Goal: Task Accomplishment & Management: Manage account settings

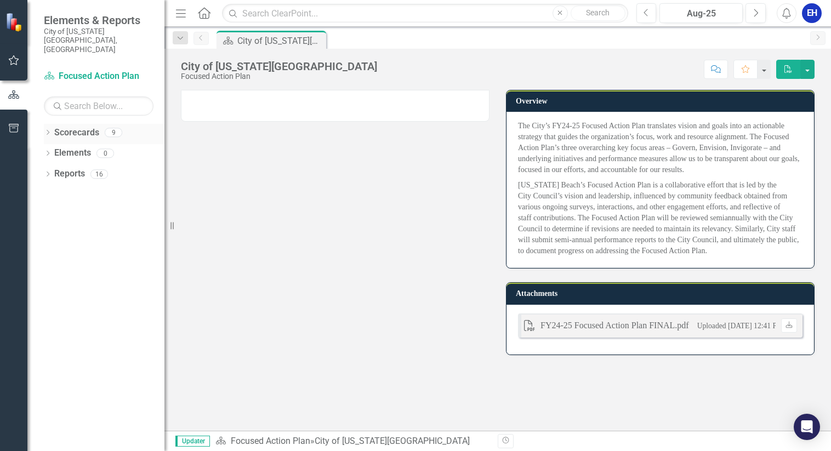
click at [81, 127] on link "Scorecards" at bounding box center [76, 133] width 45 height 13
click at [47, 130] on icon "Dropdown" at bounding box center [48, 133] width 8 height 6
click at [82, 168] on link "Cultural Affairs Home" at bounding box center [112, 174] width 104 height 13
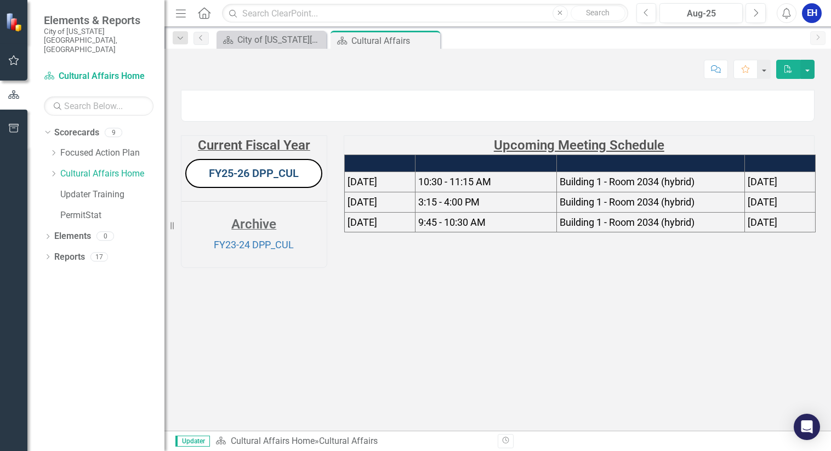
click at [262, 180] on link "FY25-26 DPP_CUL" at bounding box center [254, 173] width 90 height 13
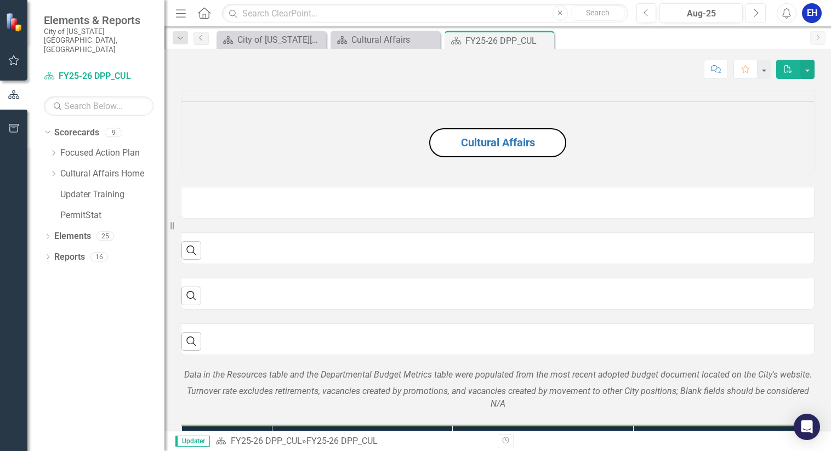
click at [757, 12] on icon "button" at bounding box center [756, 13] width 4 height 8
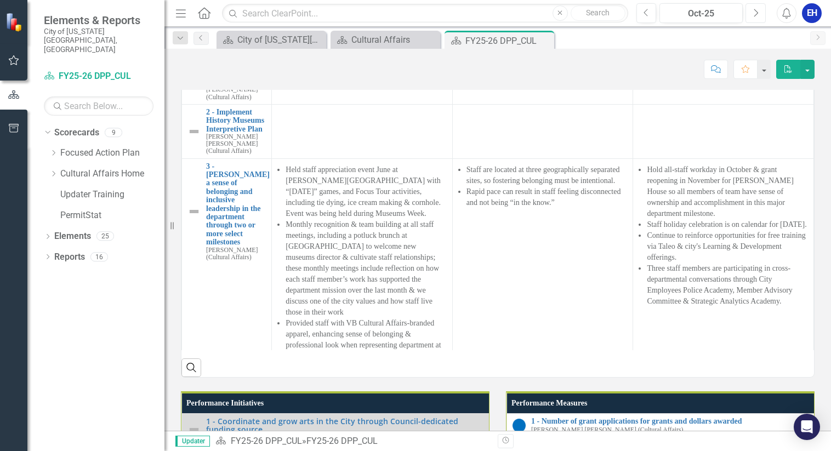
scroll to position [822, 0]
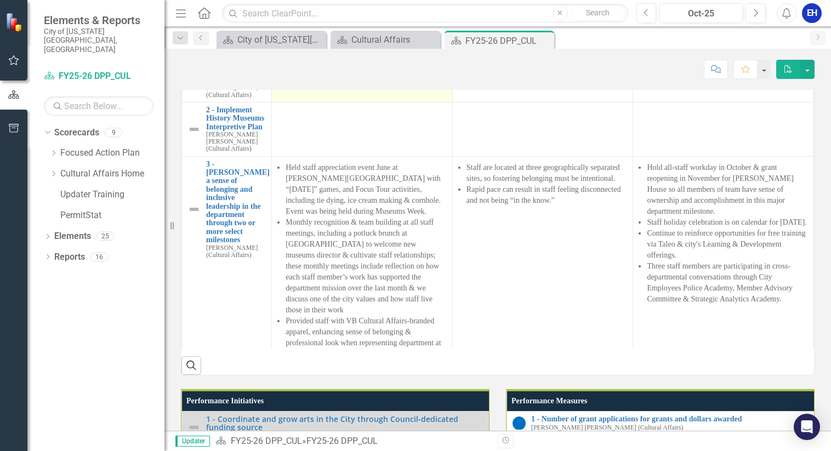
click at [306, 103] on td at bounding box center [362, 66] width 181 height 71
click at [300, 103] on td at bounding box center [362, 66] width 181 height 71
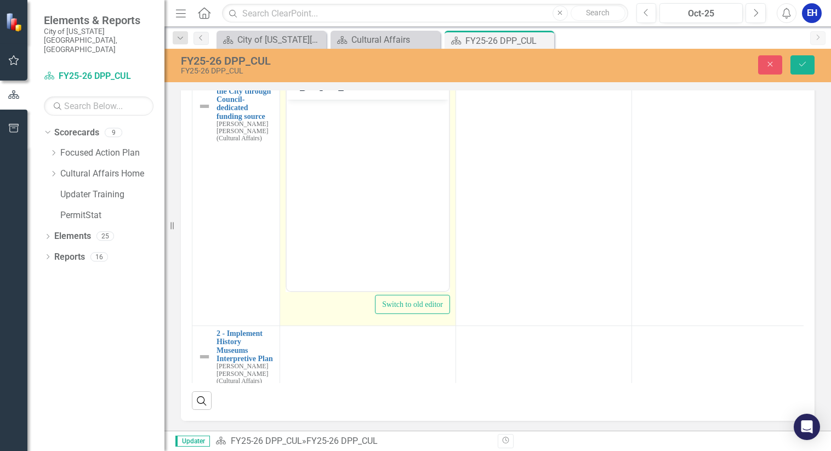
scroll to position [0, 0]
click at [309, 129] on body "Rich Text Area. Press ALT-0 for help." at bounding box center [368, 181] width 162 height 164
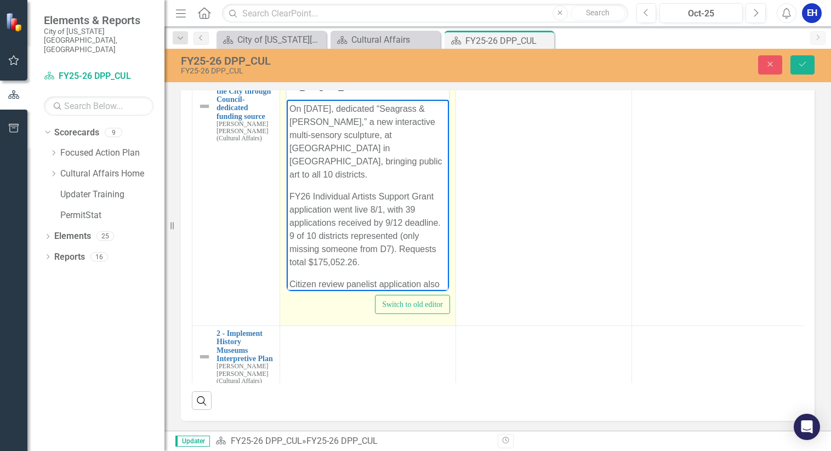
scroll to position [691, 0]
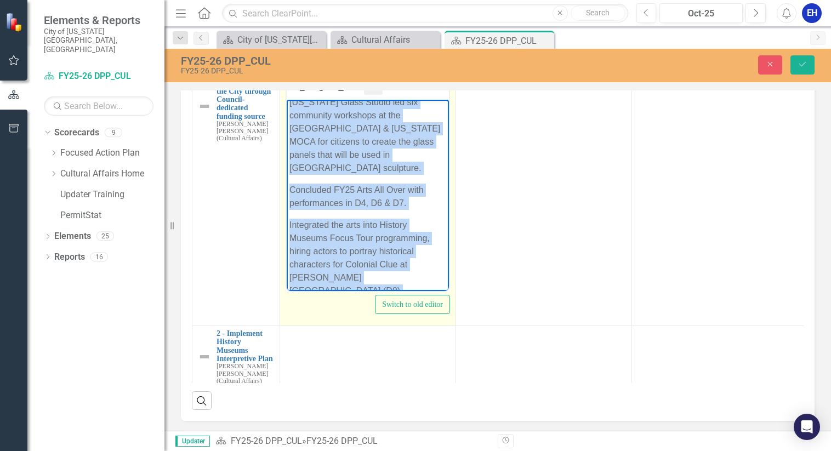
click at [373, 94] on icon "Reveal or hide additional toolbar items" at bounding box center [373, 87] width 13 height 13
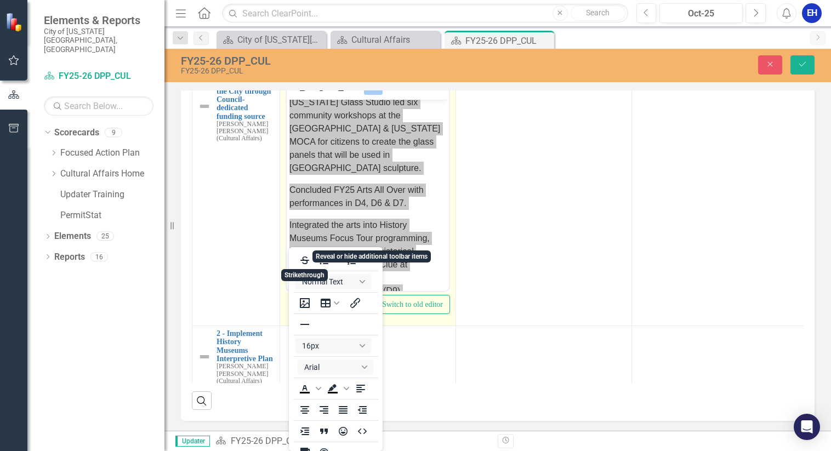
scroll to position [2, 0]
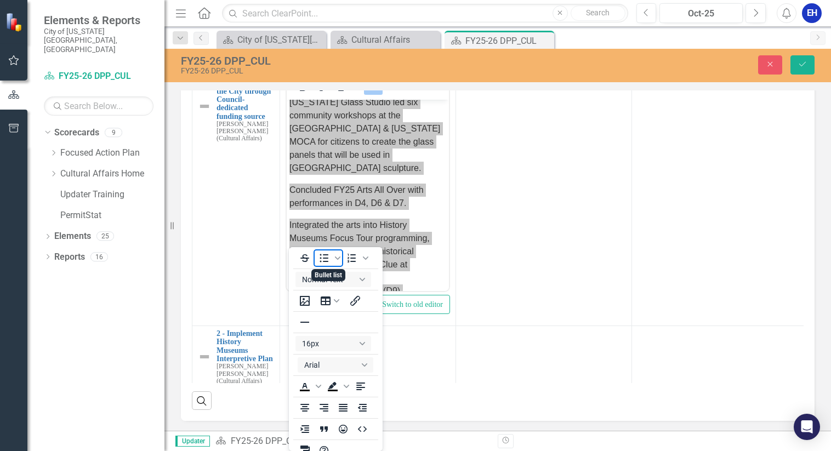
click at [321, 255] on icon "Bullet list" at bounding box center [324, 258] width 9 height 8
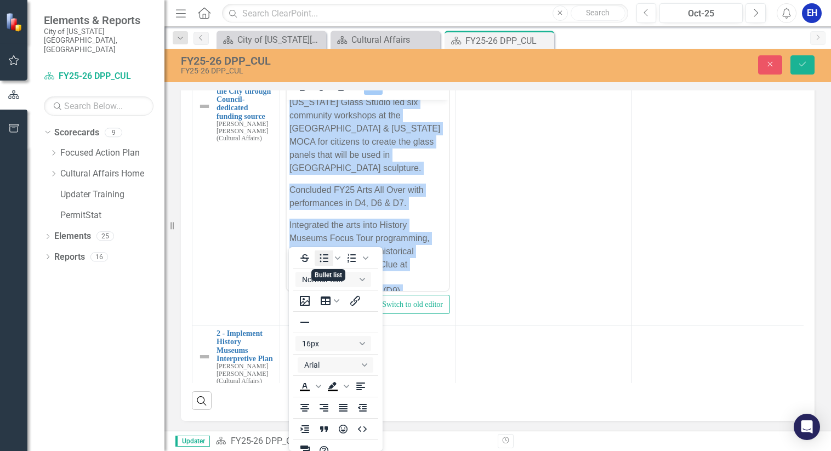
scroll to position [835, 0]
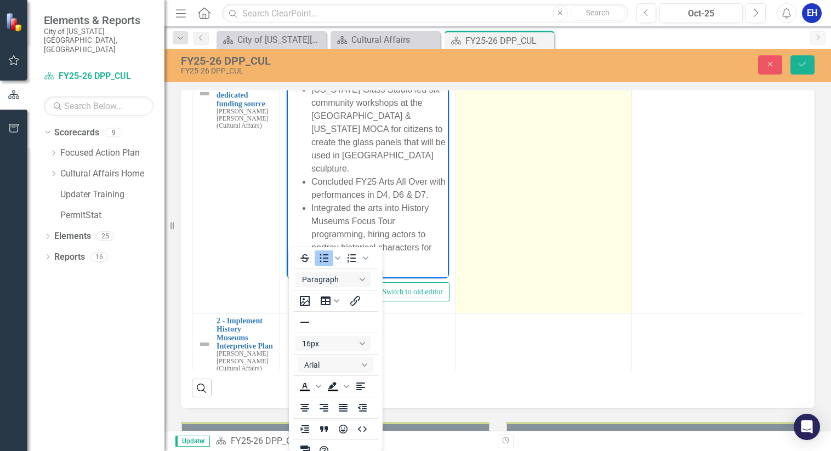
click at [514, 259] on td at bounding box center [544, 183] width 176 height 259
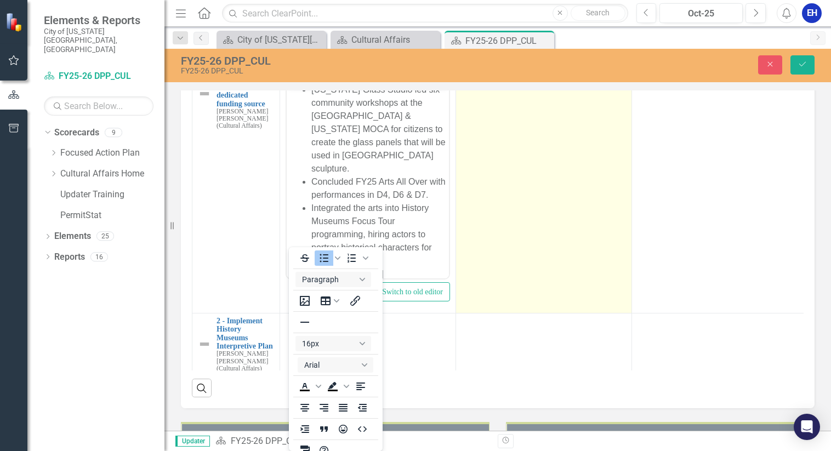
click at [492, 253] on td at bounding box center [544, 183] width 176 height 259
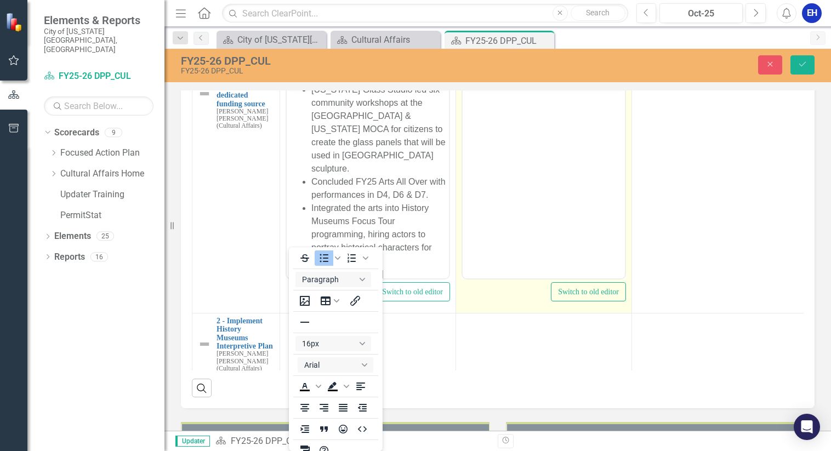
scroll to position [0, 0]
click at [493, 110] on body "Rich Text Area. Press ALT-0 for help." at bounding box center [544, 169] width 162 height 164
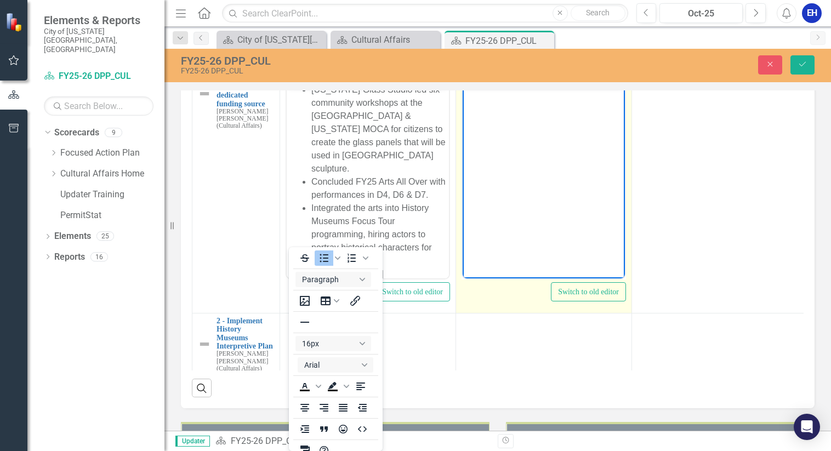
scroll to position [90, 0]
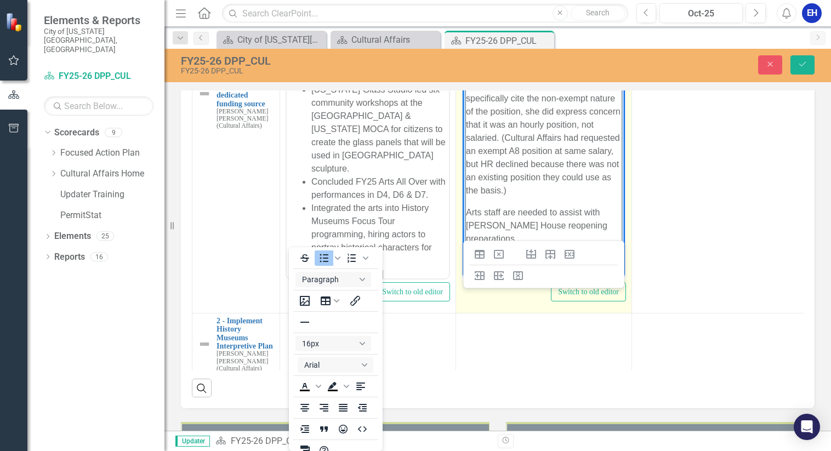
click at [547, 81] on icon "Reveal or hide additional toolbar items" at bounding box center [549, 74] width 13 height 13
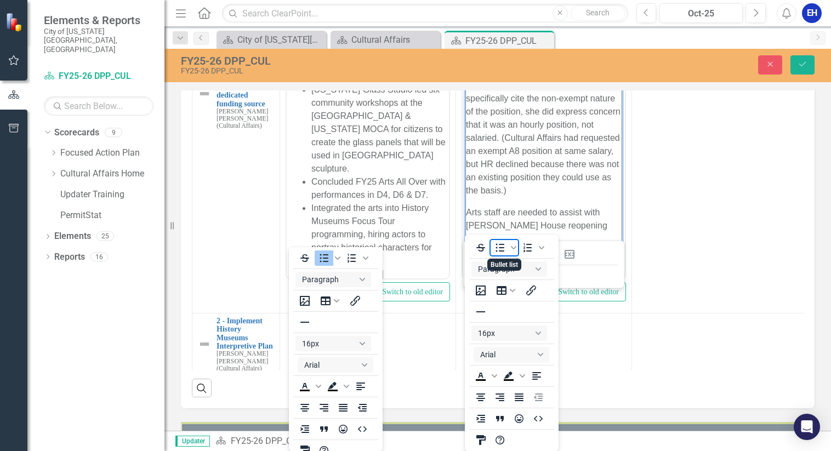
click at [501, 247] on icon "Bullet list" at bounding box center [500, 247] width 9 height 8
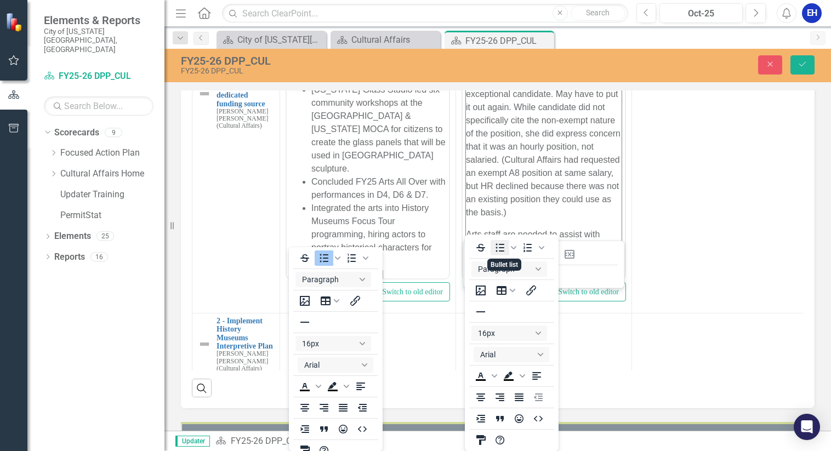
scroll to position [112, 0]
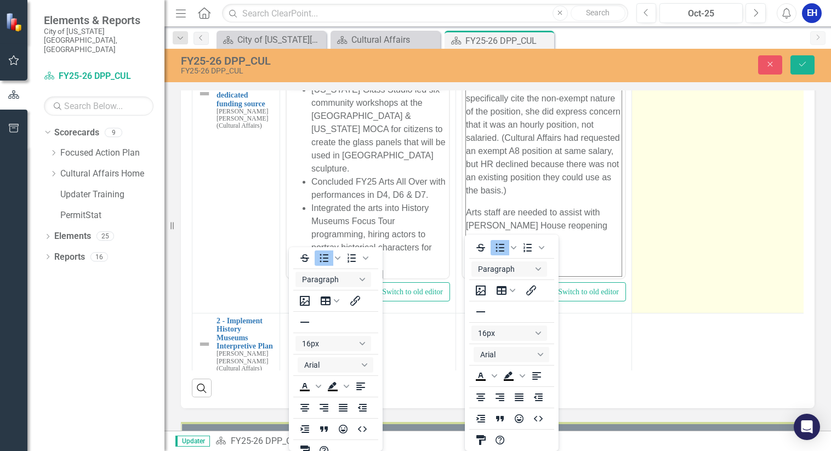
click at [700, 262] on td at bounding box center [720, 183] width 176 height 259
click at [696, 268] on td at bounding box center [720, 183] width 176 height 259
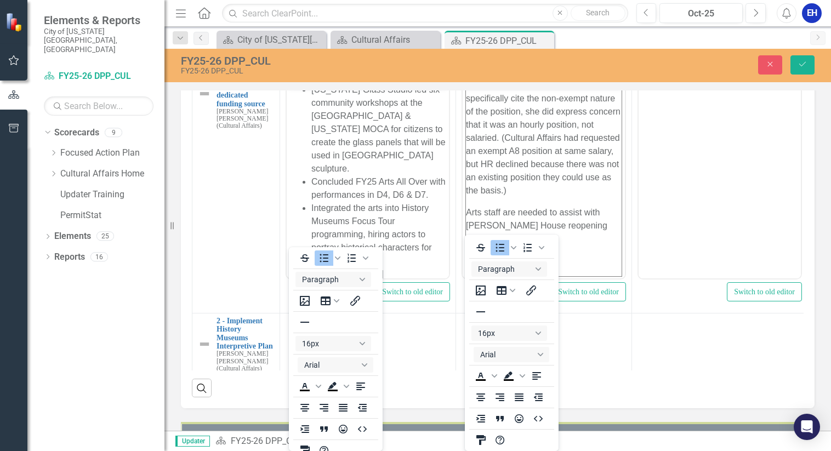
scroll to position [0, 0]
click at [678, 120] on body "Rich Text Area. Press ALT-0 for help." at bounding box center [720, 169] width 162 height 164
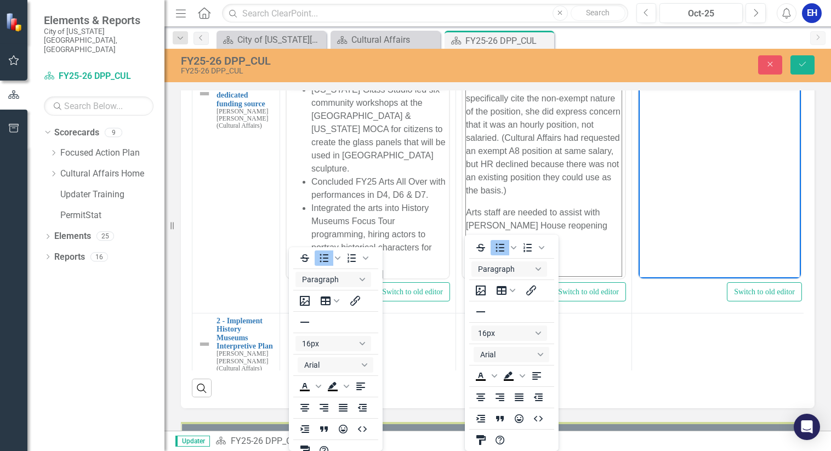
scroll to position [151, 0]
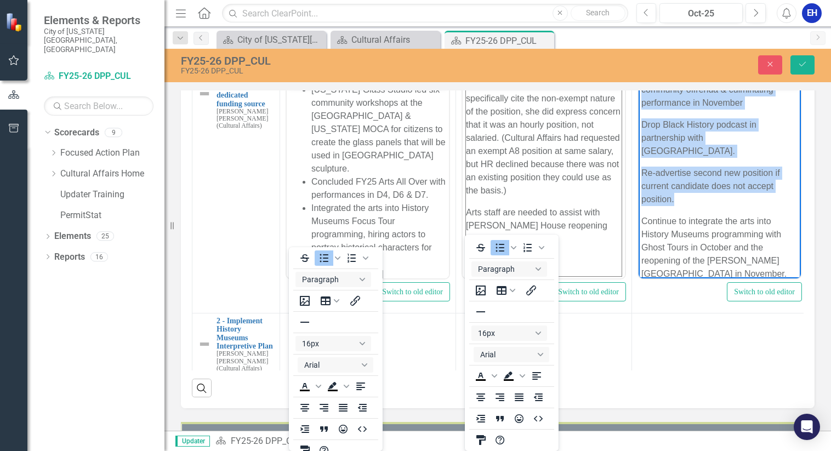
click at [726, 81] on icon "Reveal or hide additional toolbar items" at bounding box center [725, 74] width 13 height 13
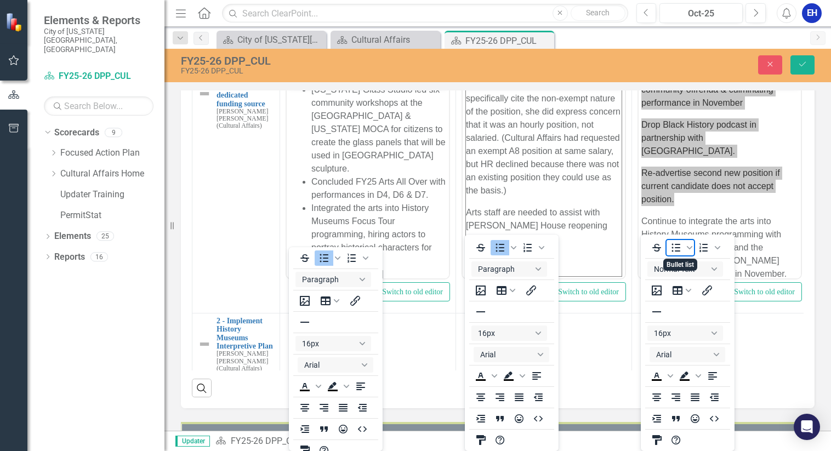
click at [676, 247] on icon "Bullet list" at bounding box center [675, 247] width 13 height 13
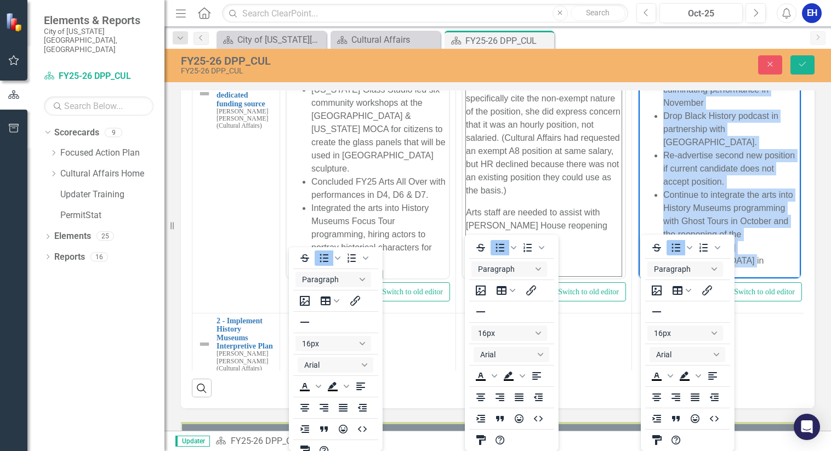
scroll to position [0, 1]
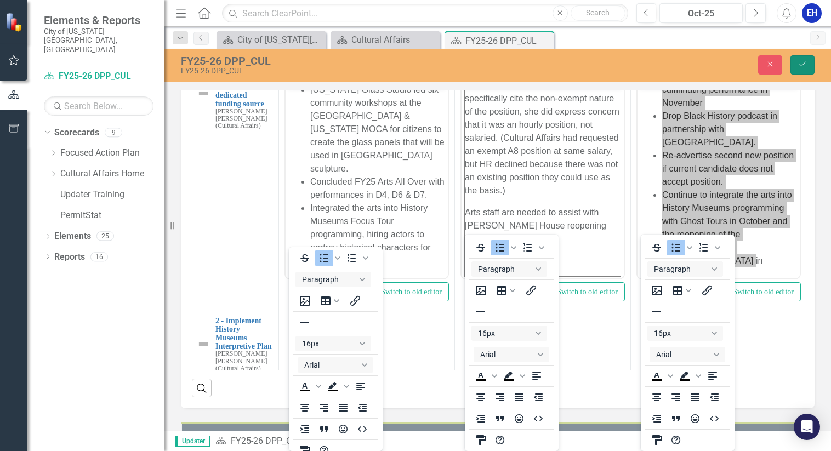
click at [799, 65] on icon "Save" at bounding box center [803, 64] width 10 height 8
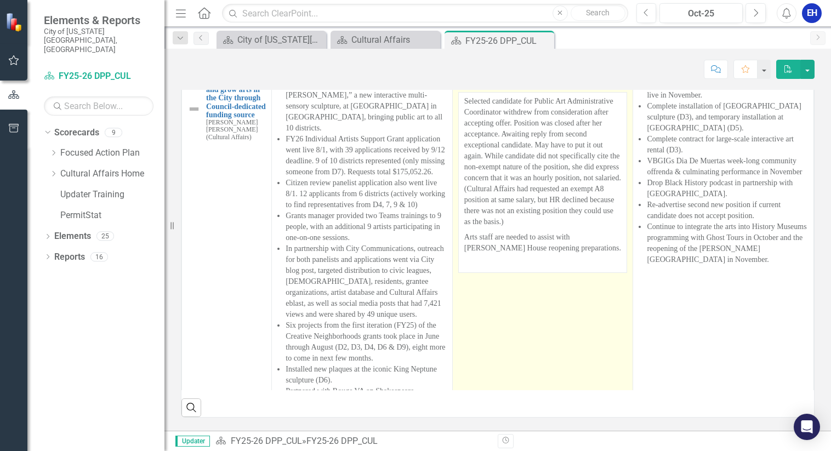
scroll to position [768, 0]
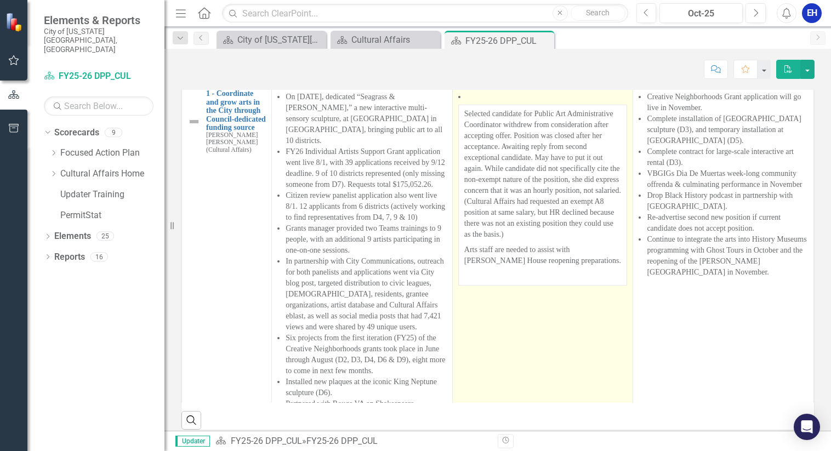
click at [498, 242] on p "Selected candidate for Public Art Administrative Coordinator withdrew from cons…" at bounding box center [542, 176] width 157 height 134
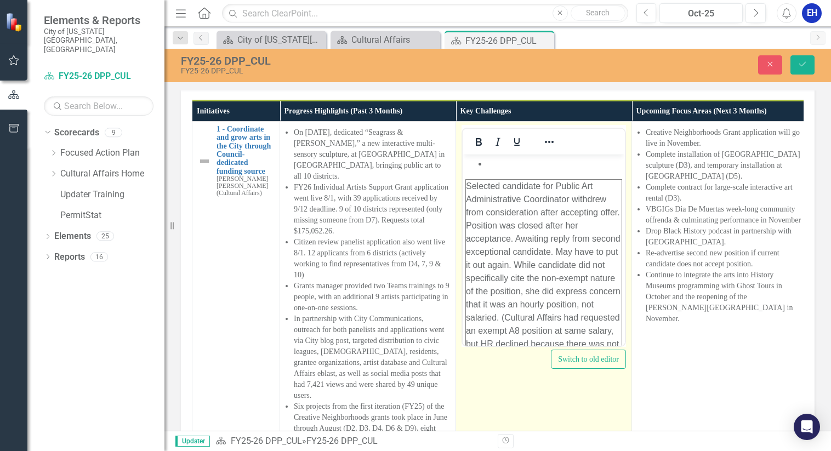
scroll to position [0, 0]
click at [493, 183] on p "Selected candidate for Public Art Administrative Coordinator withdrew from cons…" at bounding box center [544, 277] width 156 height 197
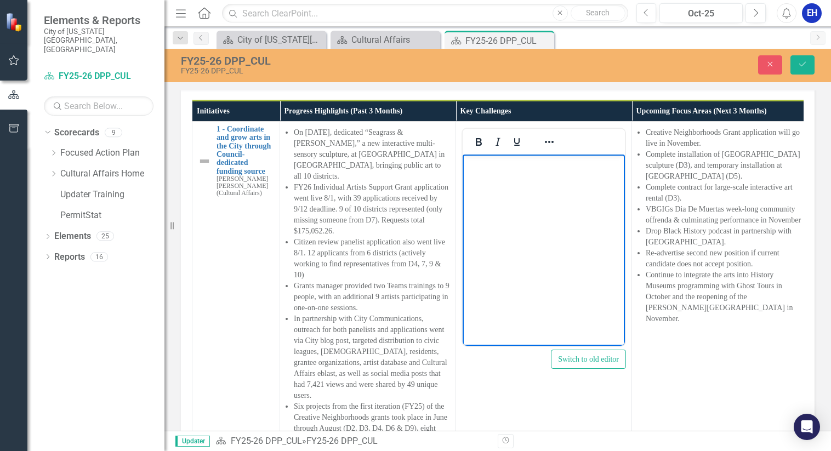
click at [505, 191] on body "Rich Text Area. Press ALT-0 for help." at bounding box center [544, 236] width 162 height 164
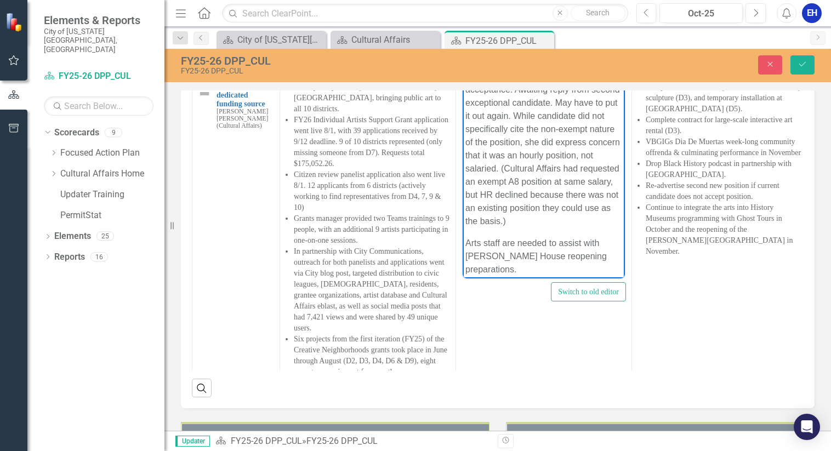
click at [587, 269] on p "Arts staff are needed to assist with [PERSON_NAME] House reopening preparations." at bounding box center [543, 255] width 157 height 39
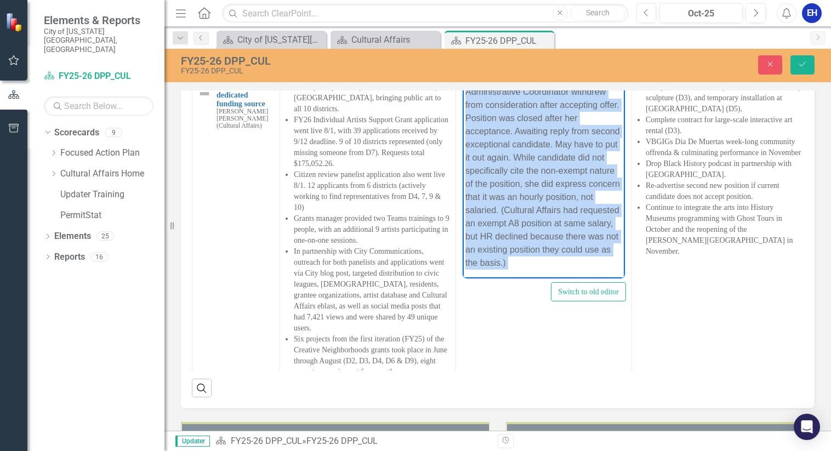
scroll to position [4, 0]
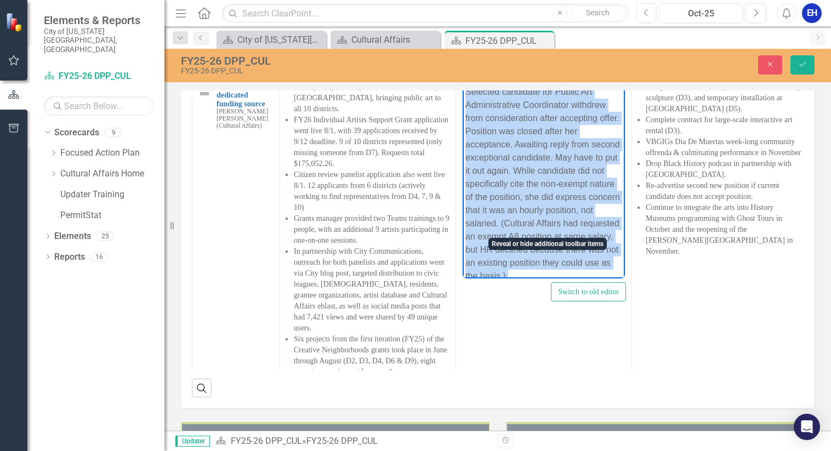
click at [549, 81] on icon "Reveal or hide additional toolbar items" at bounding box center [549, 74] width 13 height 13
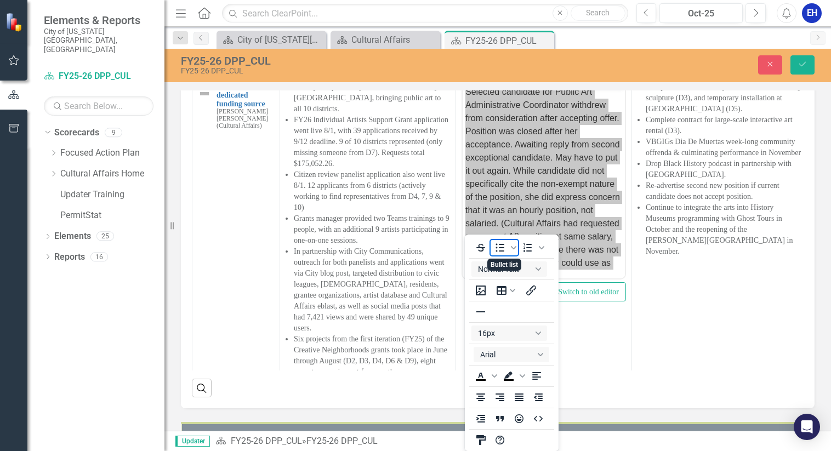
click at [504, 246] on icon "Bullet list" at bounding box center [499, 247] width 13 height 13
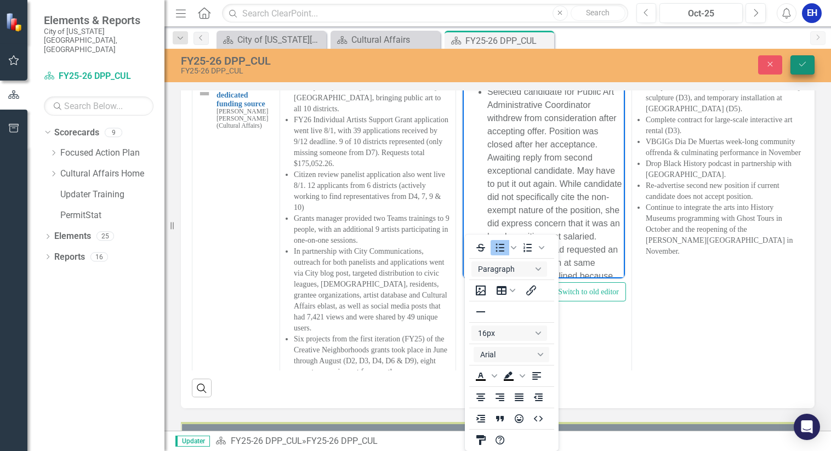
click at [803, 64] on icon "Save" at bounding box center [803, 64] width 10 height 8
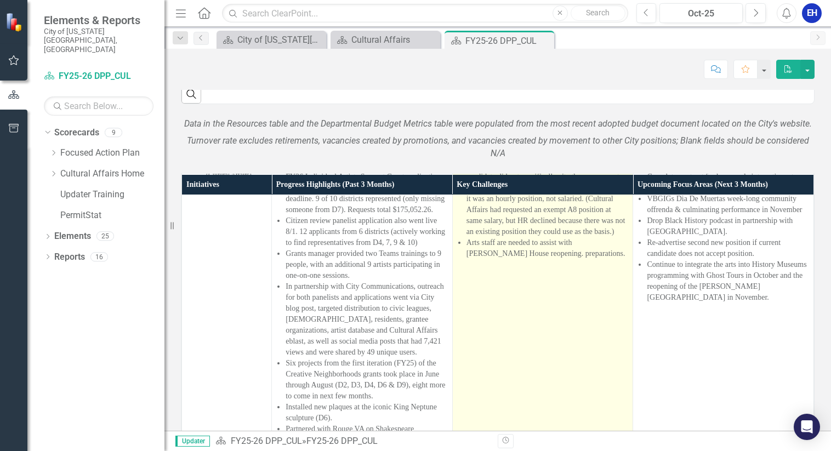
scroll to position [110, 0]
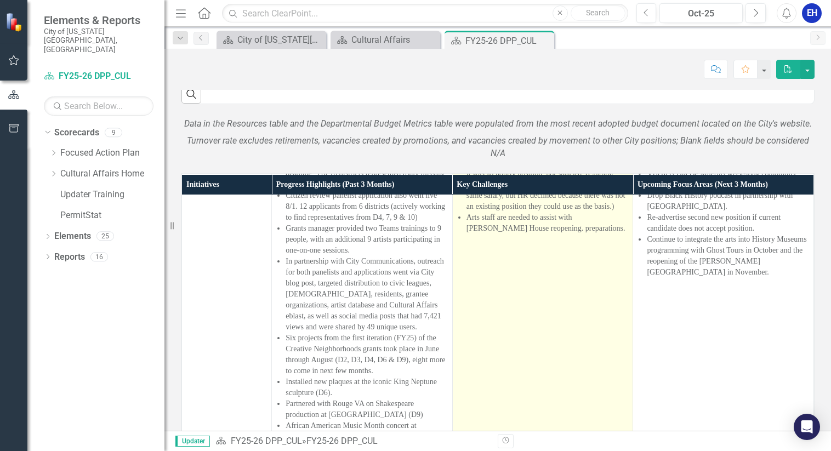
click at [530, 401] on td "Selected candidate for Public Art Administrative Coordinator withdrew from cons…" at bounding box center [542, 360] width 181 height 549
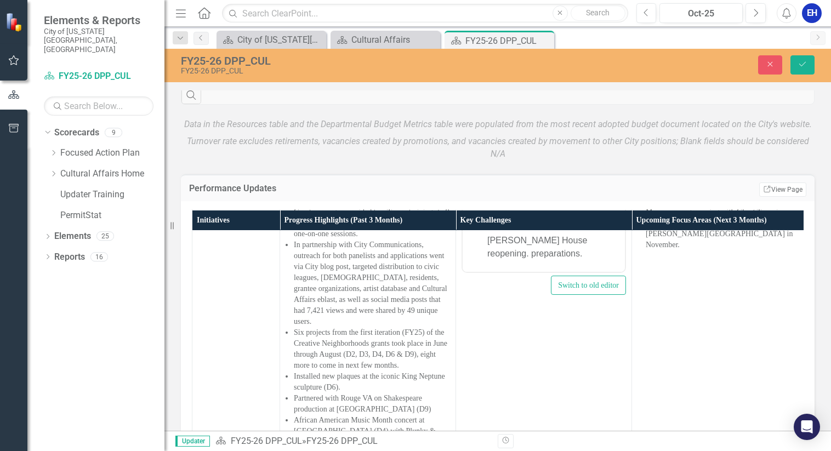
scroll to position [164, 0]
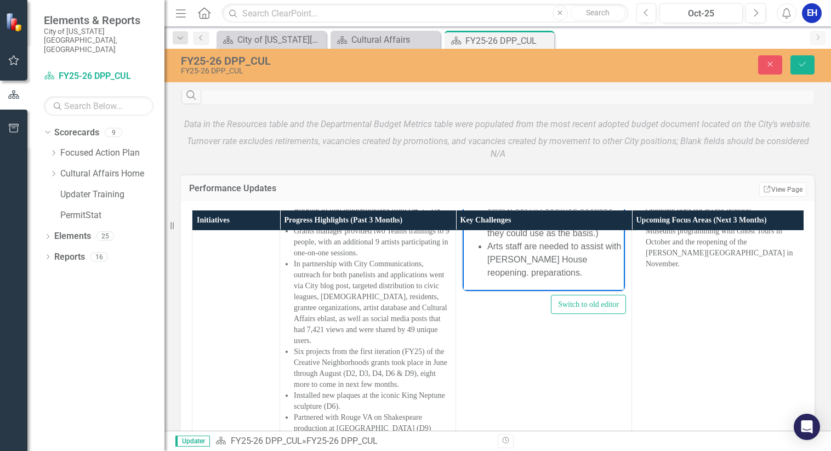
click at [528, 274] on li "Arts staff are needed to assist with [PERSON_NAME] House reopening. preparation…" at bounding box center [554, 259] width 135 height 39
click at [795, 64] on button "Save" at bounding box center [803, 64] width 24 height 19
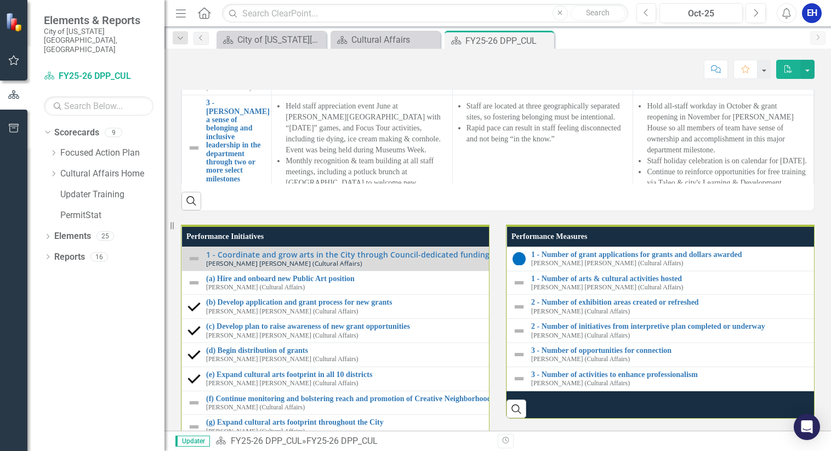
scroll to position [439, 0]
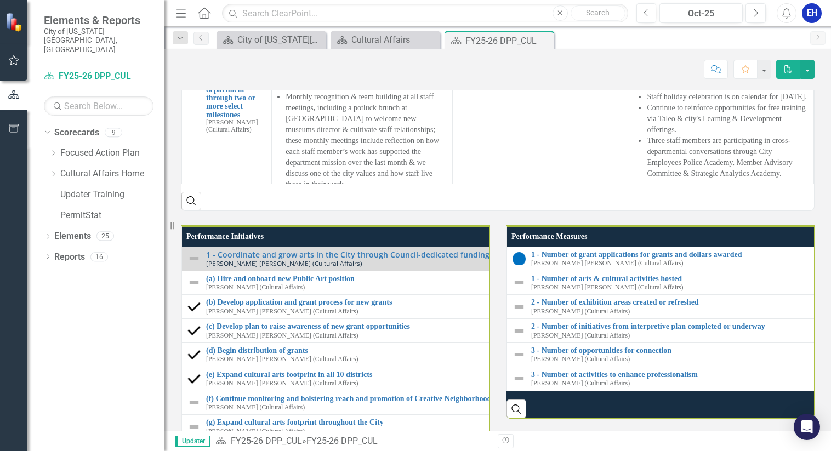
click at [652, 31] on td at bounding box center [723, 4] width 181 height 54
click at [651, 31] on td at bounding box center [723, 4] width 181 height 54
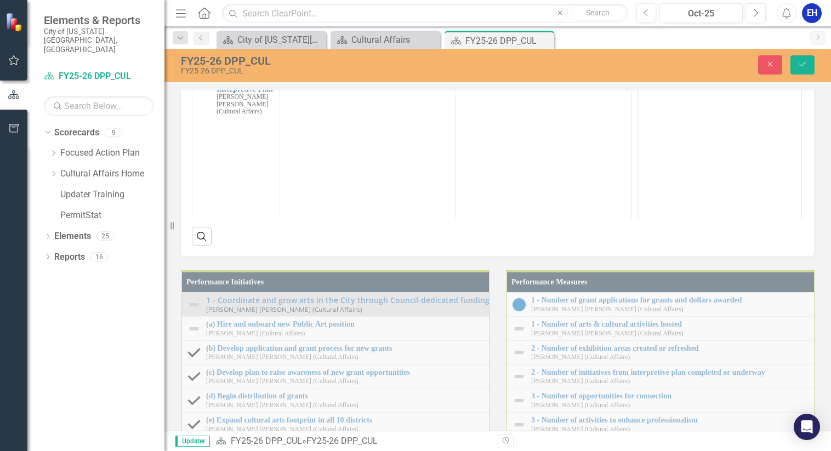
scroll to position [0, 0]
click at [669, 126] on body "Rich Text Area. Press ALT-0 for help." at bounding box center [720, 171] width 162 height 164
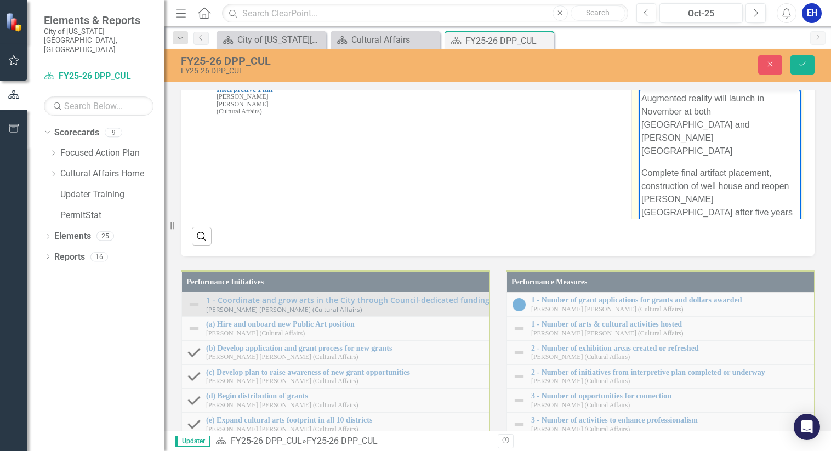
scroll to position [20, 0]
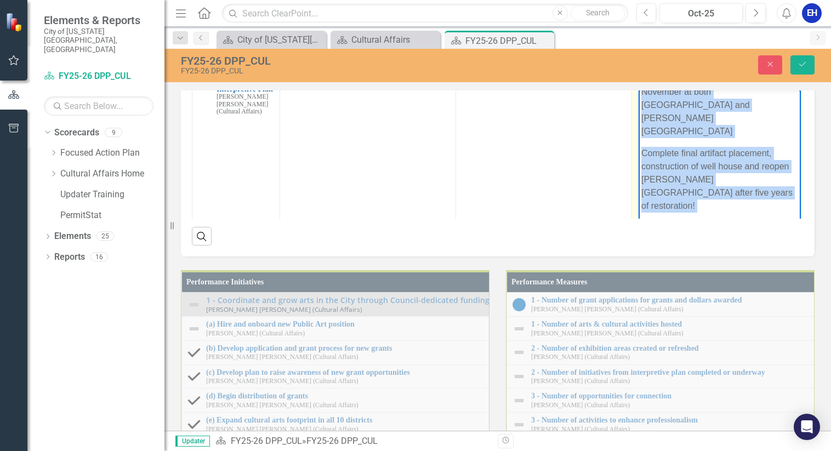
click at [728, 78] on icon "Reveal or hide additional toolbar items" at bounding box center [725, 77] width 9 height 2
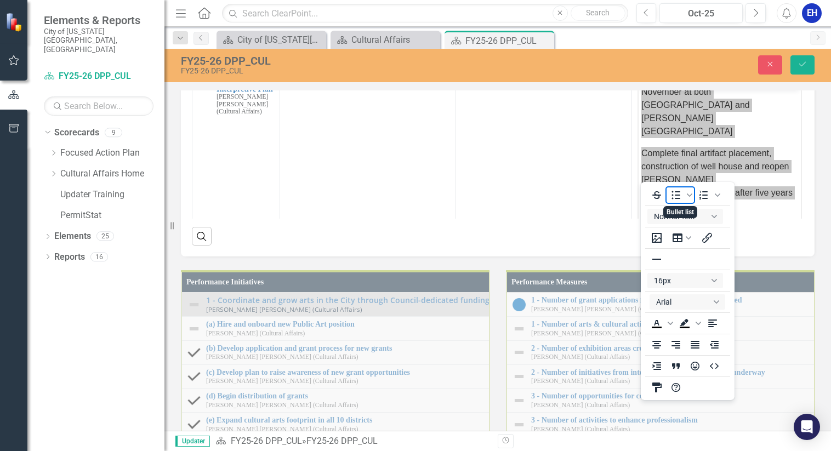
click at [675, 194] on icon "Bullet list" at bounding box center [675, 195] width 13 height 13
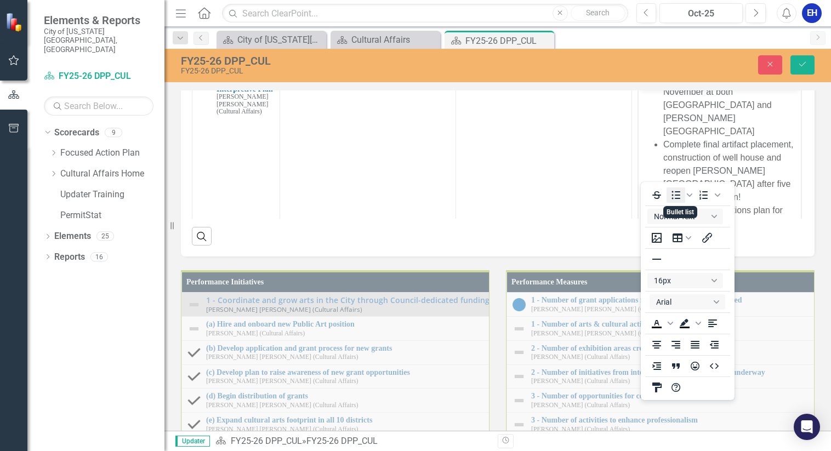
scroll to position [454, 5]
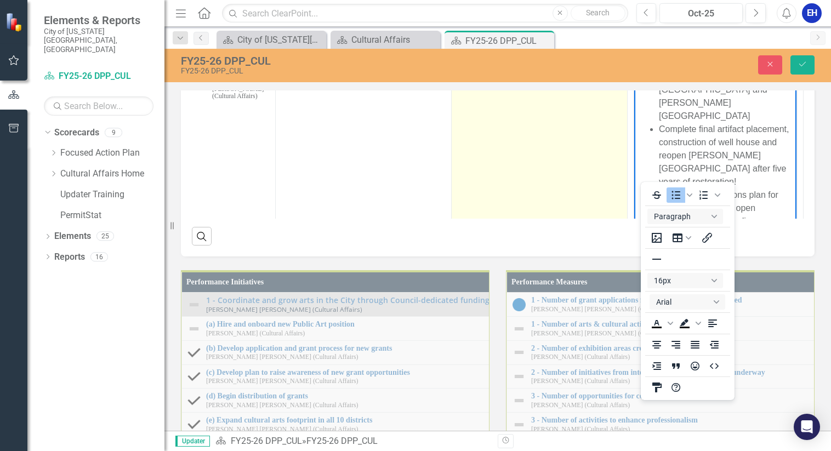
click at [539, 214] on td at bounding box center [540, 170] width 176 height 259
click at [537, 214] on td at bounding box center [540, 170] width 176 height 259
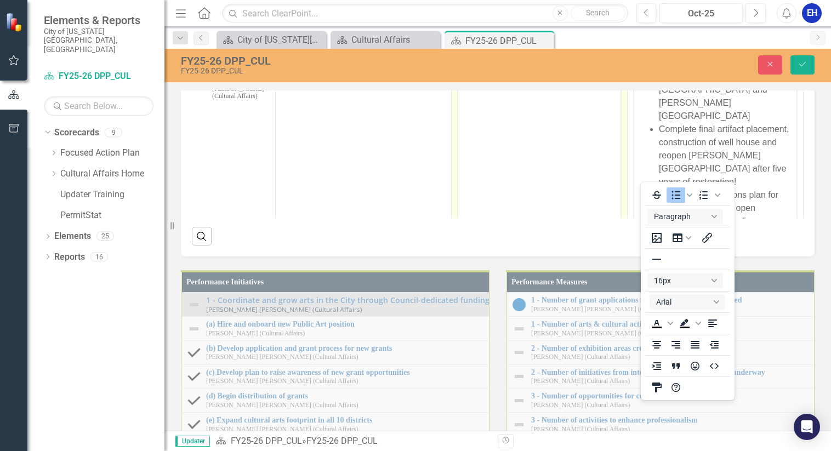
scroll to position [0, 0]
click at [530, 118] on body "Rich Text Area. Press ALT-0 for help." at bounding box center [539, 155] width 162 height 164
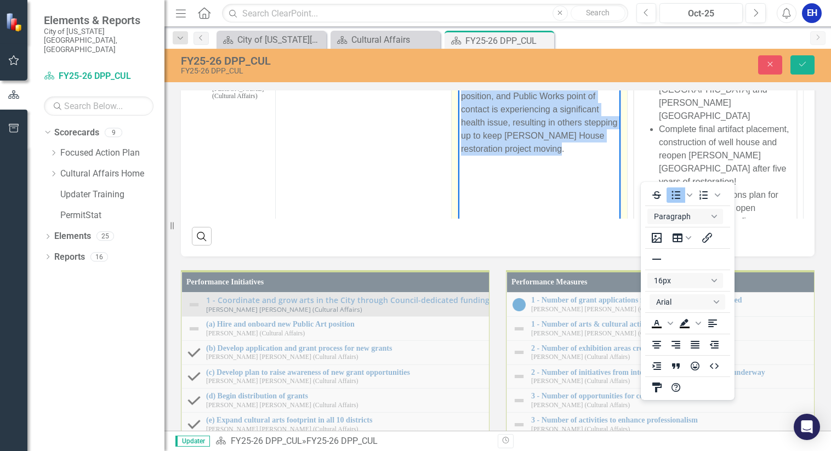
drag, startPoint x: 565, startPoint y: 147, endPoint x: 434, endPoint y: 81, distance: 147.1
click at [458, 81] on html "Operations Specialist accepted a new position, and Public Works point of contac…" at bounding box center [539, 155] width 162 height 164
click at [545, 68] on icon "Reveal or hide additional toolbar items" at bounding box center [544, 61] width 13 height 13
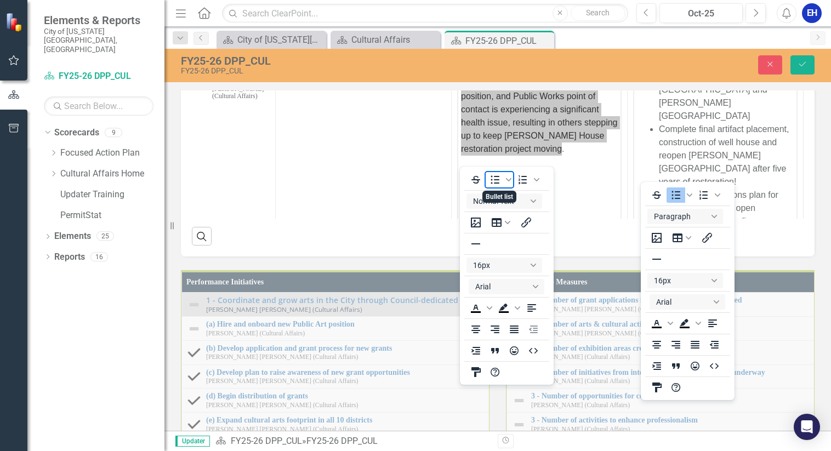
click at [499, 180] on icon "Bullet list" at bounding box center [495, 179] width 9 height 8
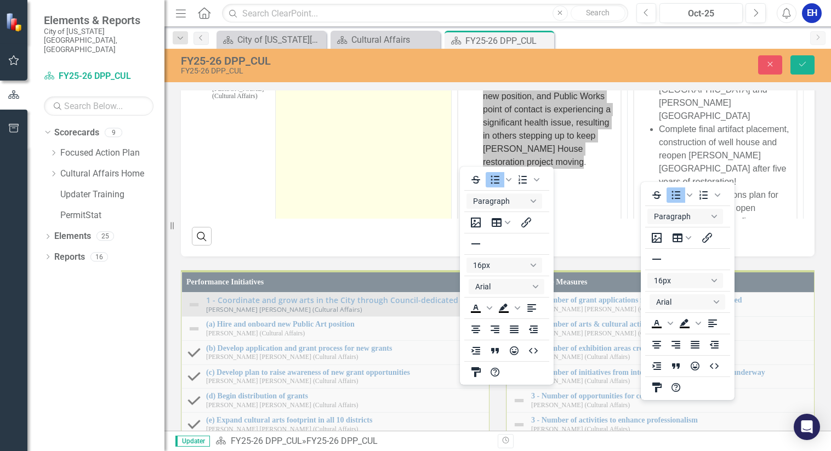
click at [354, 212] on td at bounding box center [364, 170] width 176 height 259
click at [346, 212] on td at bounding box center [364, 170] width 176 height 259
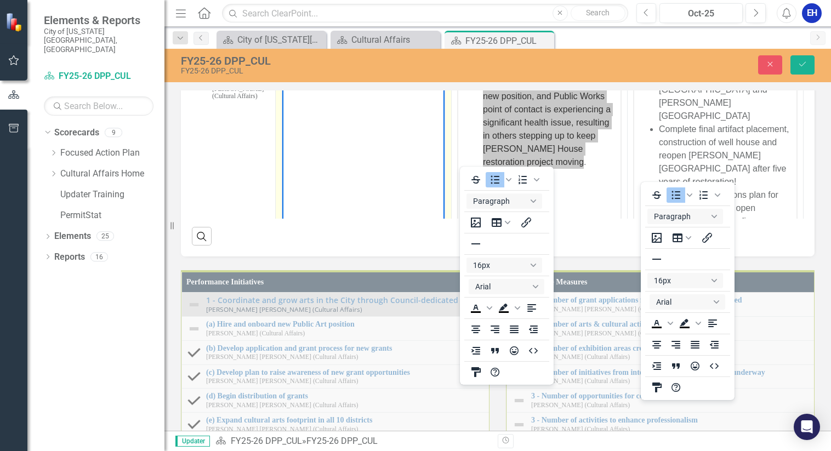
click at [339, 120] on body "Rich Text Area. Press ALT-0 for help." at bounding box center [363, 155] width 162 height 164
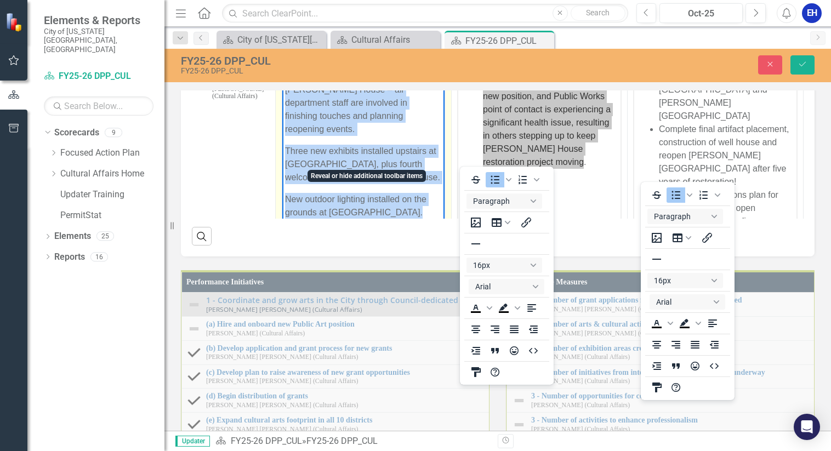
click at [367, 68] on icon "Reveal or hide additional toolbar items" at bounding box center [368, 61] width 13 height 13
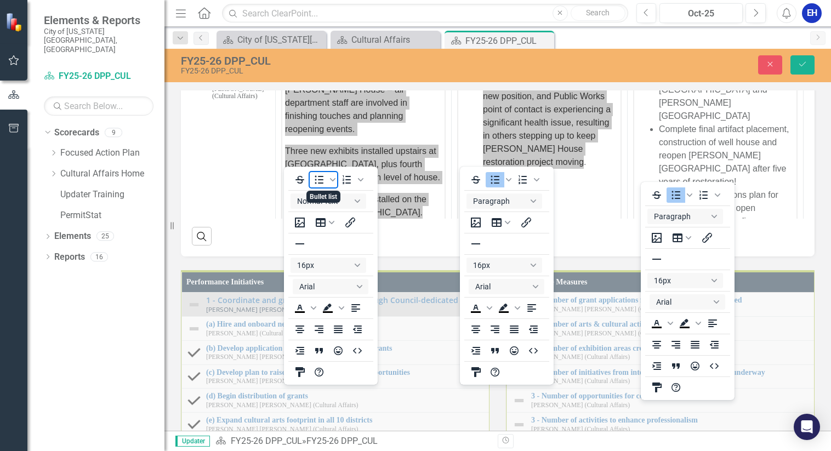
click at [316, 177] on icon "Bullet list" at bounding box center [319, 179] width 9 height 8
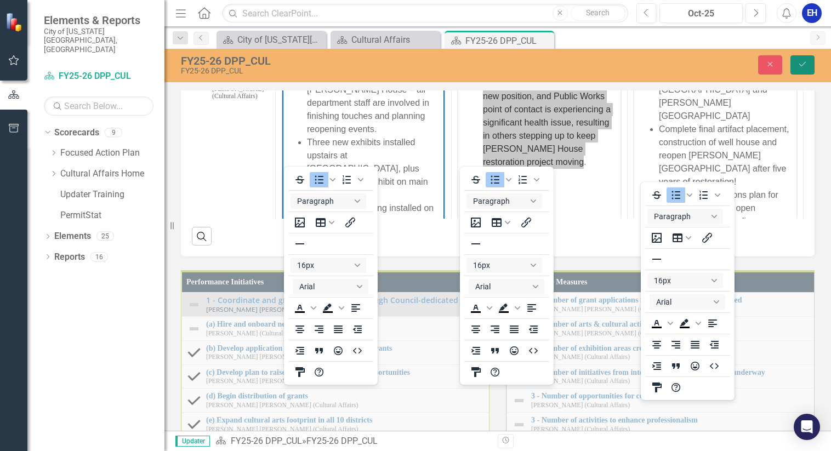
click at [800, 59] on button "Save" at bounding box center [803, 64] width 24 height 19
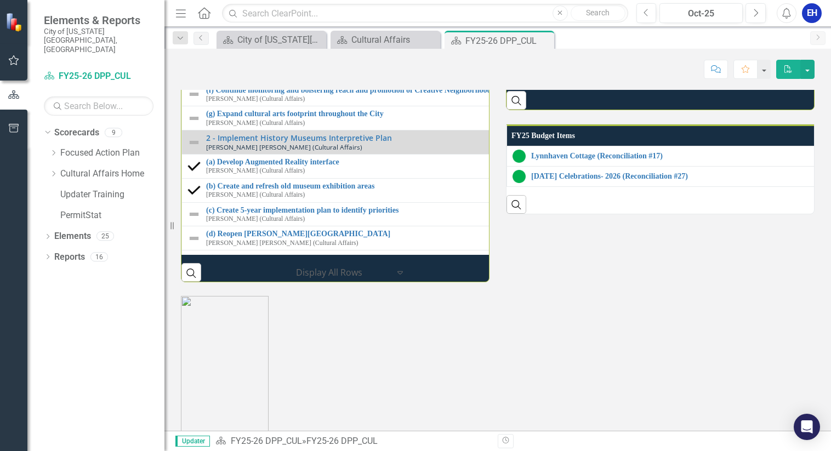
scroll to position [1316, 0]
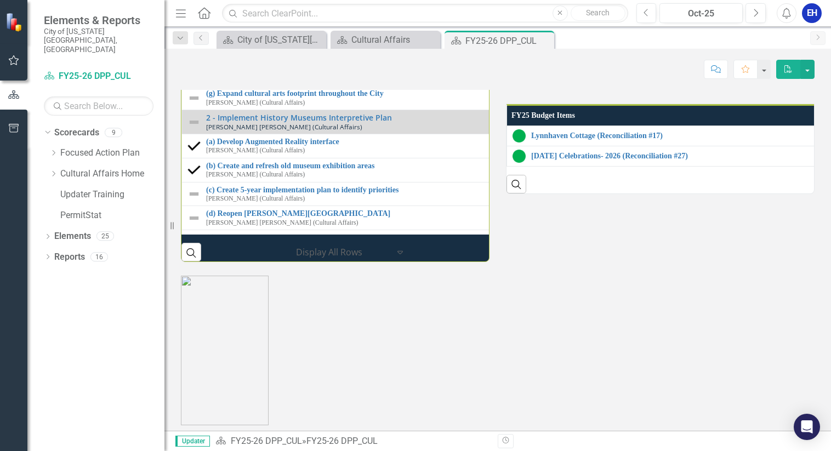
click at [789, 72] on icon "button" at bounding box center [789, 69] width 8 height 8
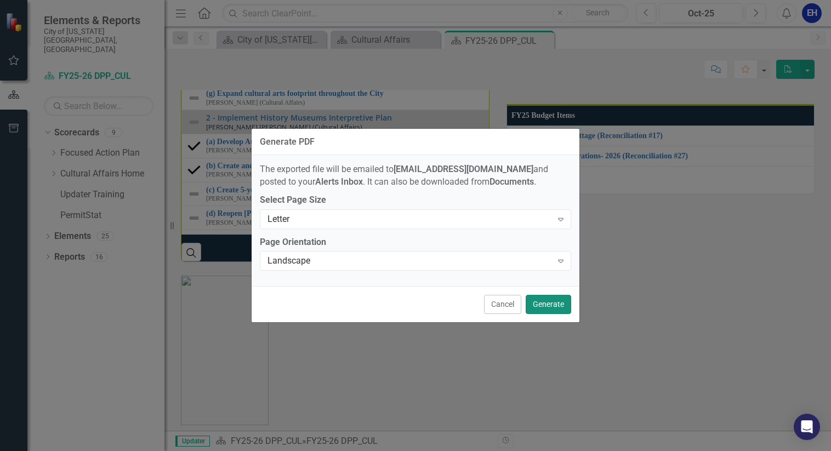
click at [545, 304] on button "Generate" at bounding box center [549, 304] width 46 height 19
